Goal: Information Seeking & Learning: Learn about a topic

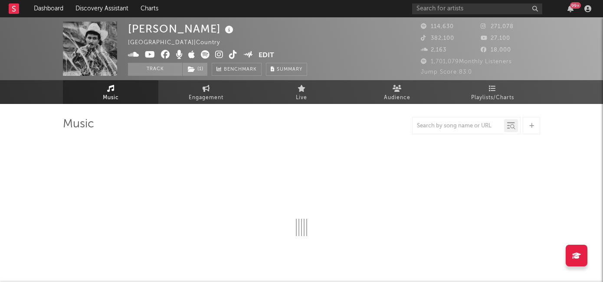
select select "6m"
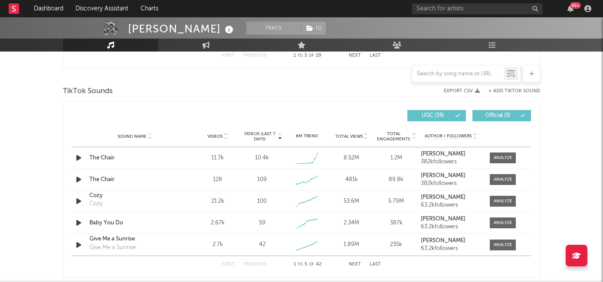
scroll to position [567, 0]
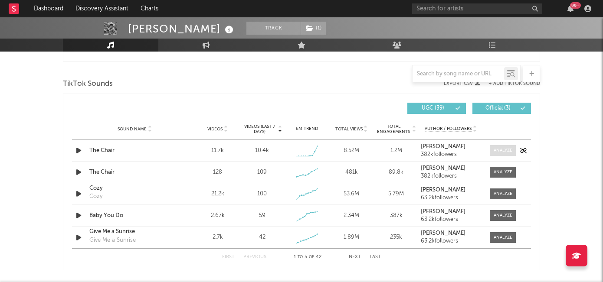
click at [498, 152] on div at bounding box center [502, 150] width 19 height 7
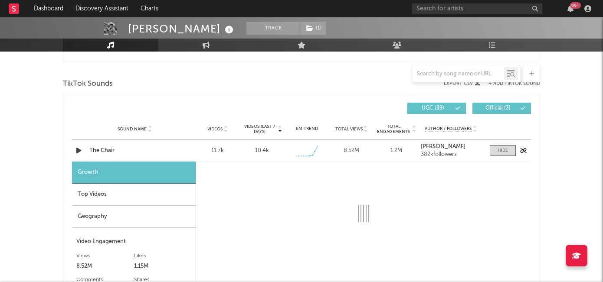
select select "1w"
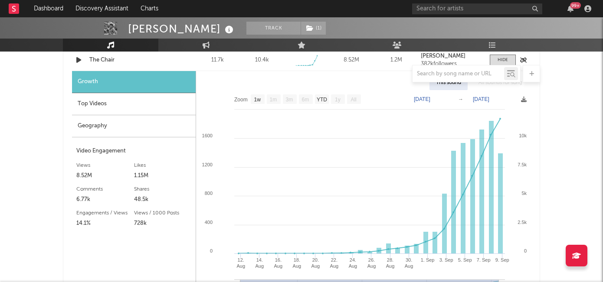
scroll to position [660, 0]
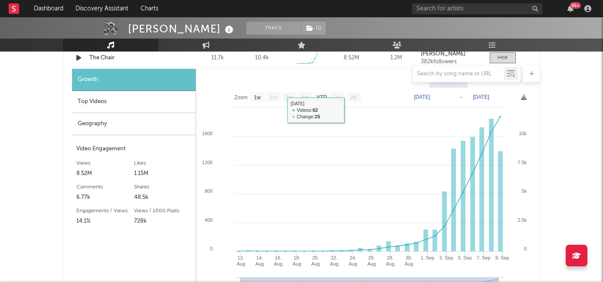
click at [96, 77] on div at bounding box center [301, 73] width 477 height 17
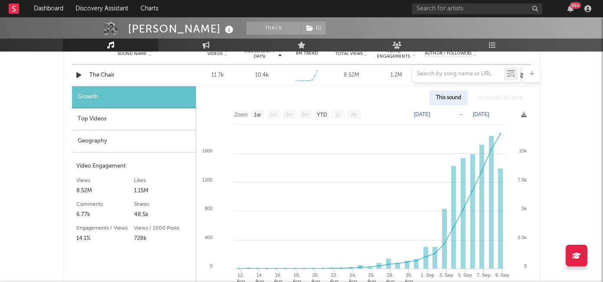
scroll to position [640, 0]
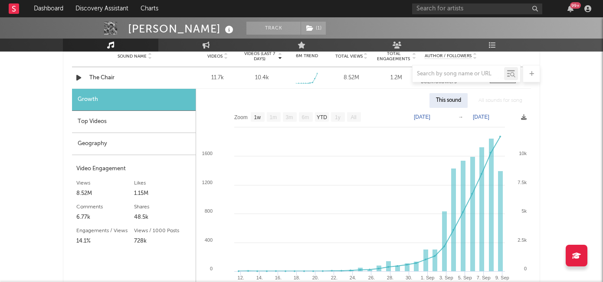
click at [105, 78] on div at bounding box center [301, 73] width 477 height 17
click at [108, 77] on div at bounding box center [301, 73] width 477 height 17
click at [219, 78] on div at bounding box center [301, 73] width 477 height 17
click at [111, 122] on div "Top Videos" at bounding box center [134, 122] width 124 height 22
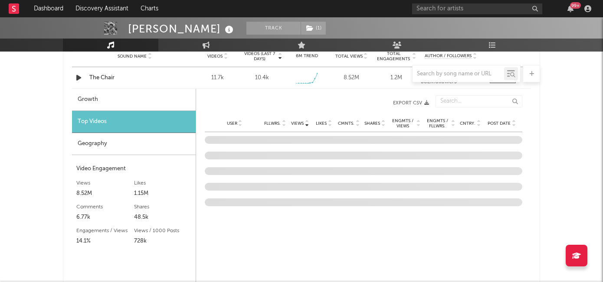
click at [98, 97] on div "Growth" at bounding box center [134, 100] width 124 height 22
select select "1w"
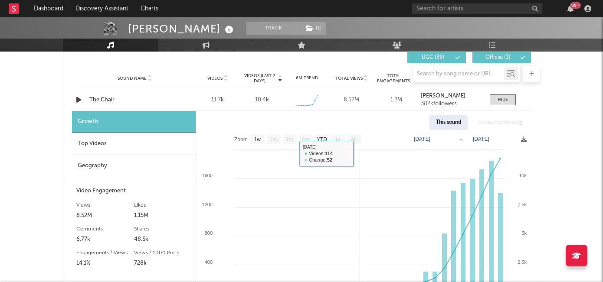
scroll to position [587, 0]
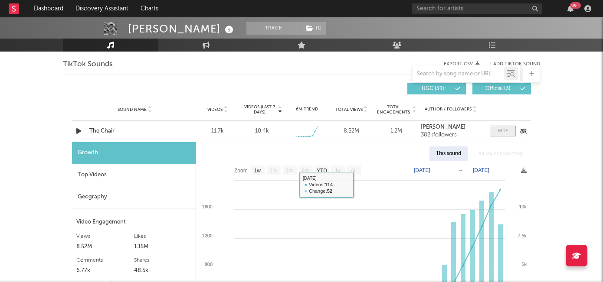
click at [502, 128] on div at bounding box center [502, 131] width 10 height 7
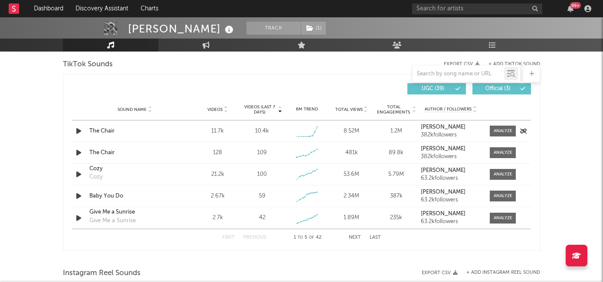
click at [142, 129] on div "The Chair" at bounding box center [134, 131] width 91 height 9
click at [494, 126] on span at bounding box center [503, 131] width 26 height 11
select select "1w"
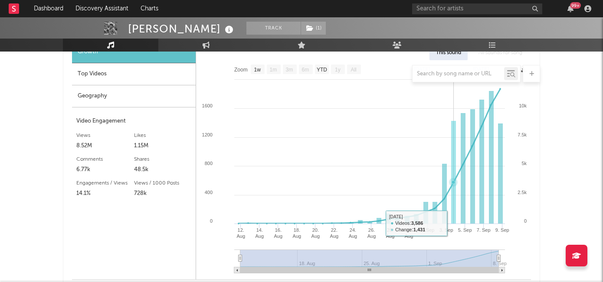
scroll to position [689, 0]
